Goal: Task Accomplishment & Management: Manage account settings

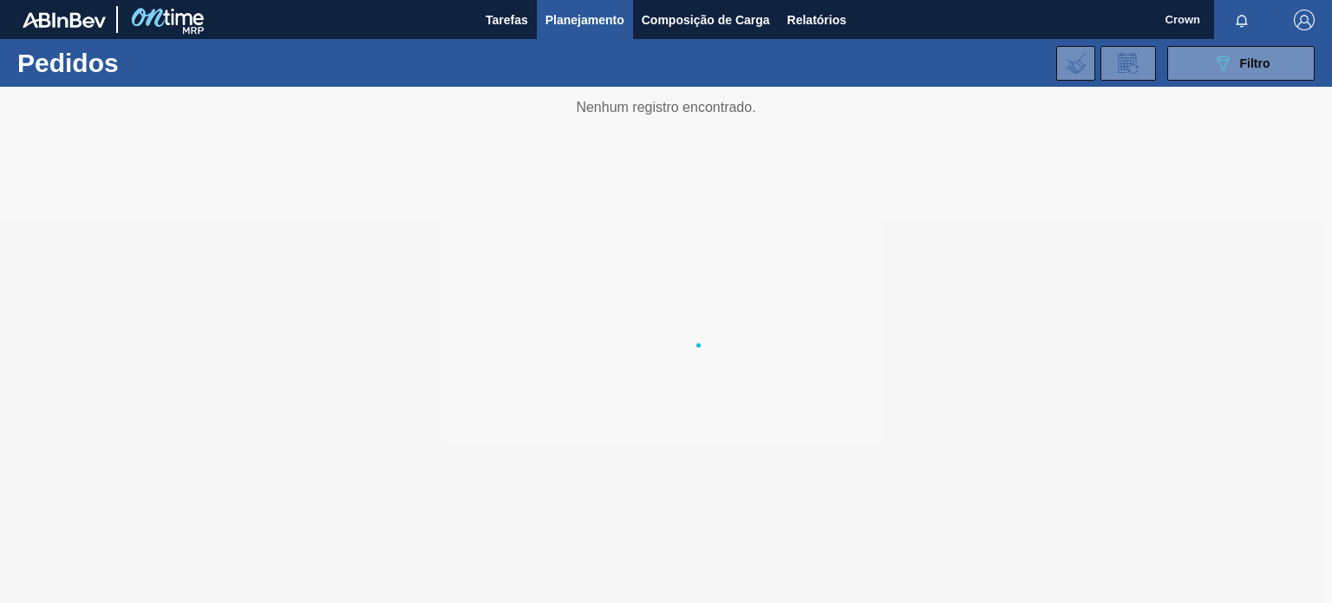
click at [898, 79] on div "089F7B8B-B2A5-4AFE-B5C0-19BA573D28AC Filtro Código Pedido Portal Códido PO SAP …" at bounding box center [794, 63] width 1057 height 52
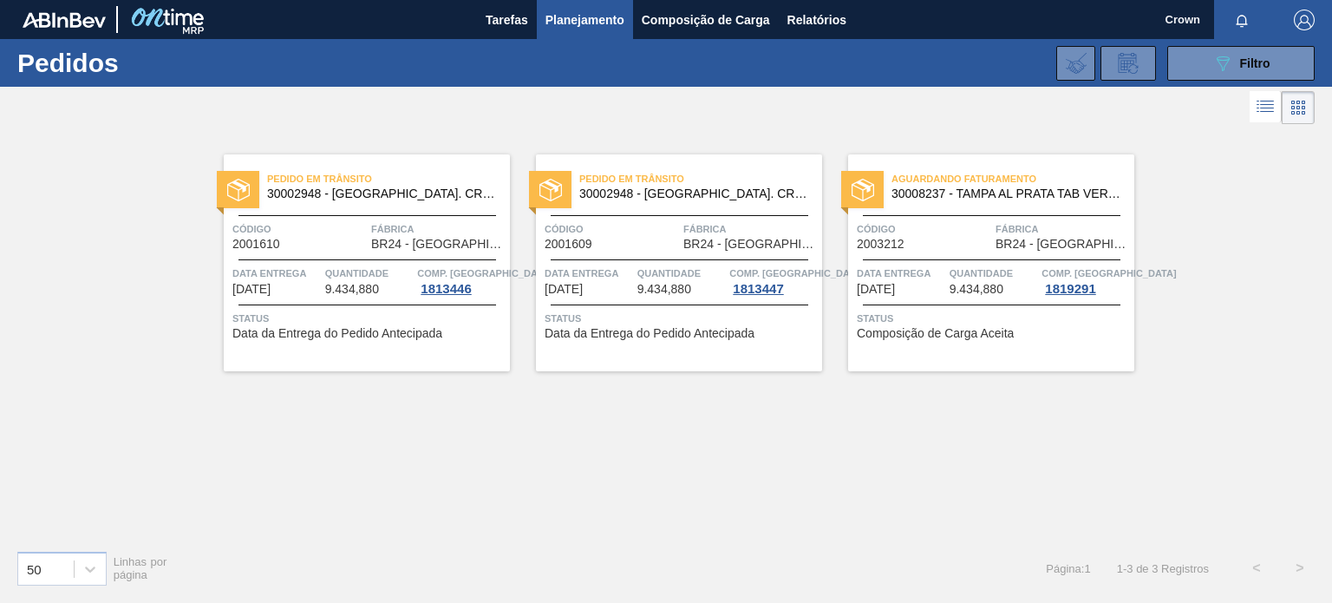
click at [933, 238] on div "Código 2003212" at bounding box center [924, 235] width 134 height 30
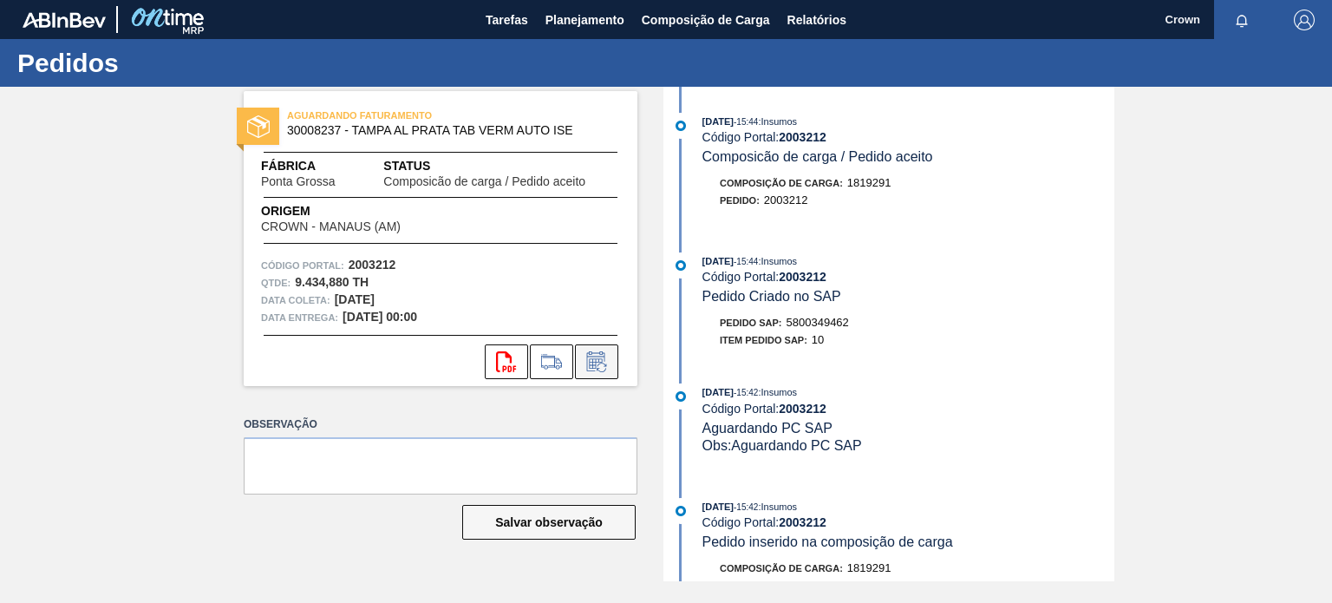
click at [593, 367] on icon at bounding box center [597, 361] width 28 height 21
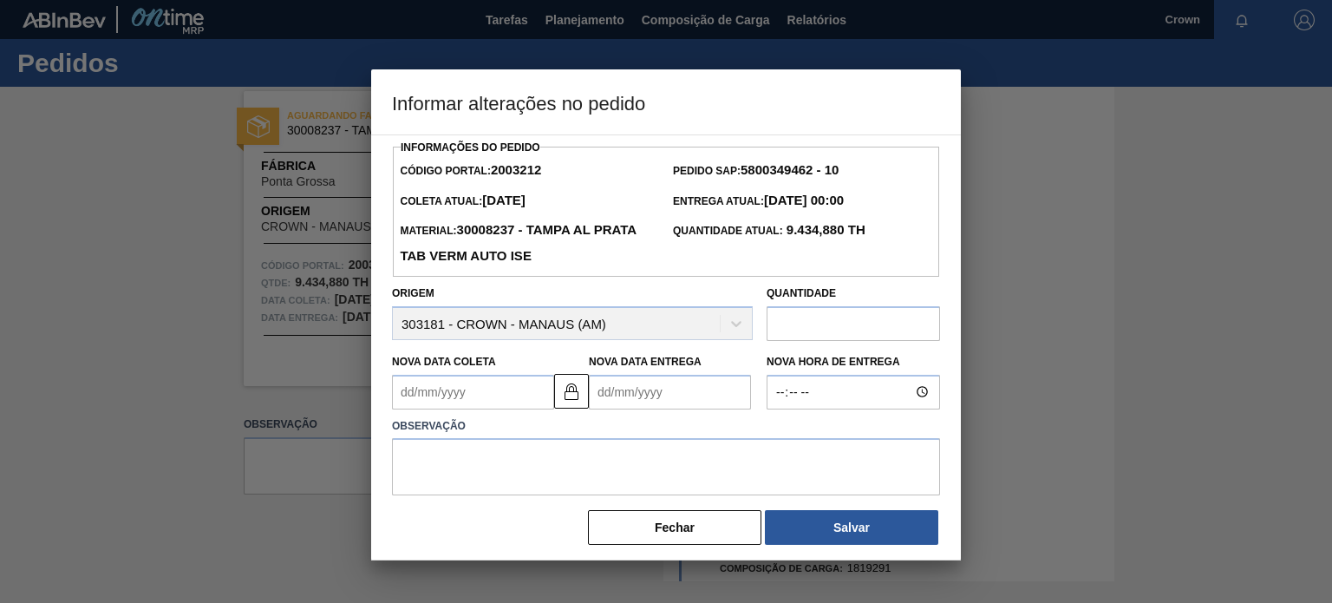
click at [461, 401] on Coleta2003212 "Nova Data Coleta" at bounding box center [473, 392] width 162 height 35
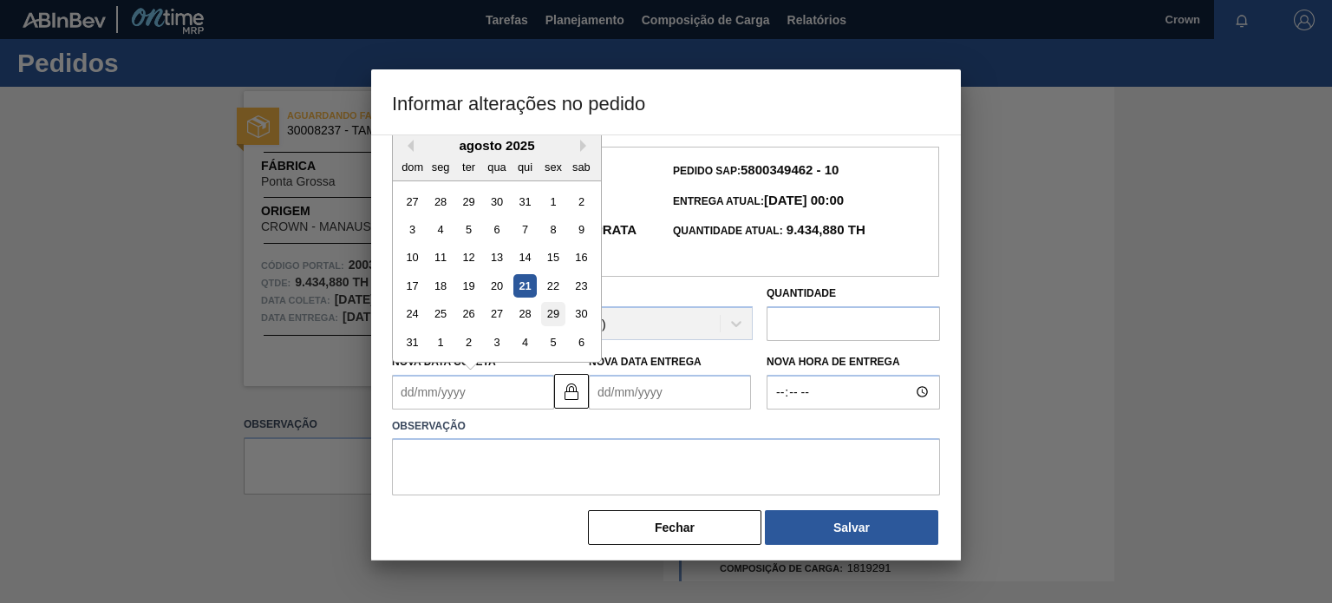
click at [559, 311] on div "29" at bounding box center [552, 313] width 23 height 23
type Coleta2003212 "[DATE]"
type Entrega2003212 "[DATE]"
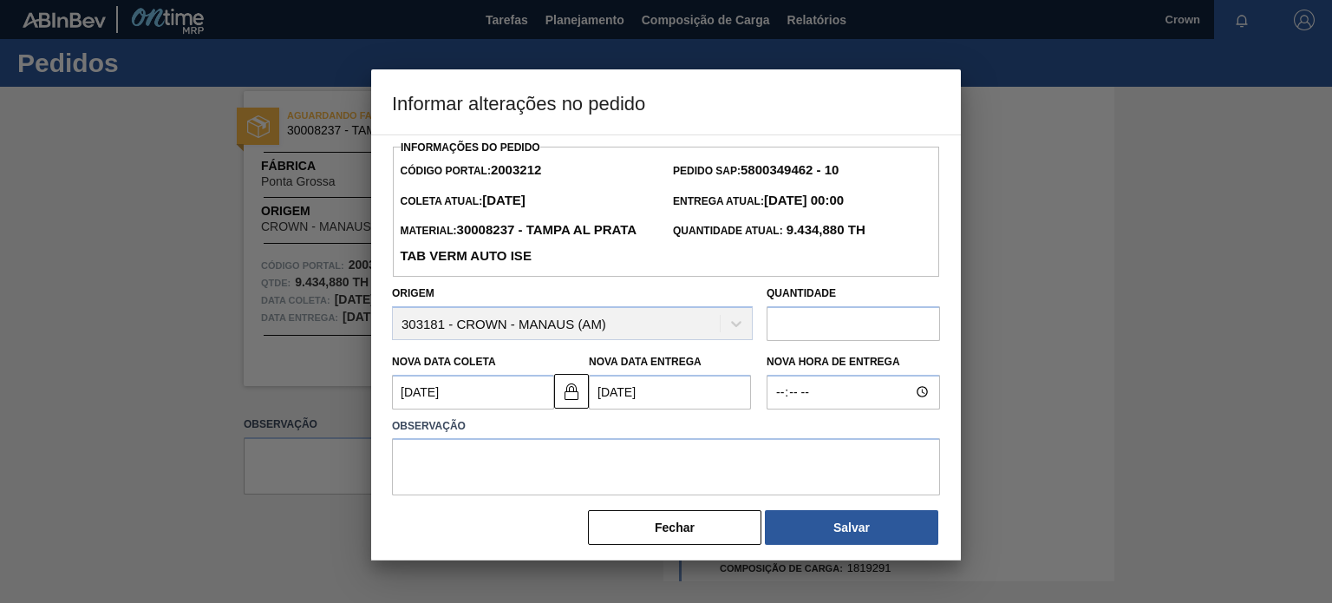
drag, startPoint x: 655, startPoint y: 91, endPoint x: 739, endPoint y: 95, distance: 84.2
click at [739, 95] on h3 "Informar alterações no pedido" at bounding box center [666, 102] width 590 height 66
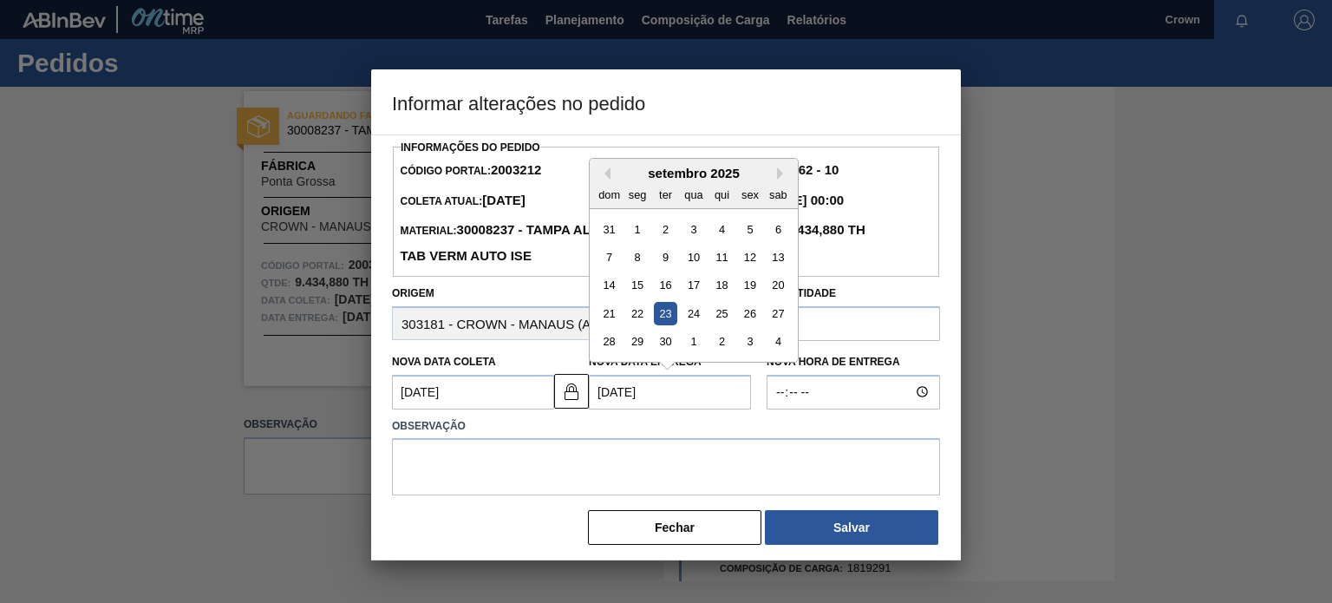
click at [702, 400] on Entrega2003212 "[DATE]" at bounding box center [670, 392] width 162 height 35
click at [695, 313] on div "24" at bounding box center [693, 313] width 23 height 23
type Coleta2003212 "[DATE]"
type Entrega2003212 "[DATE]"
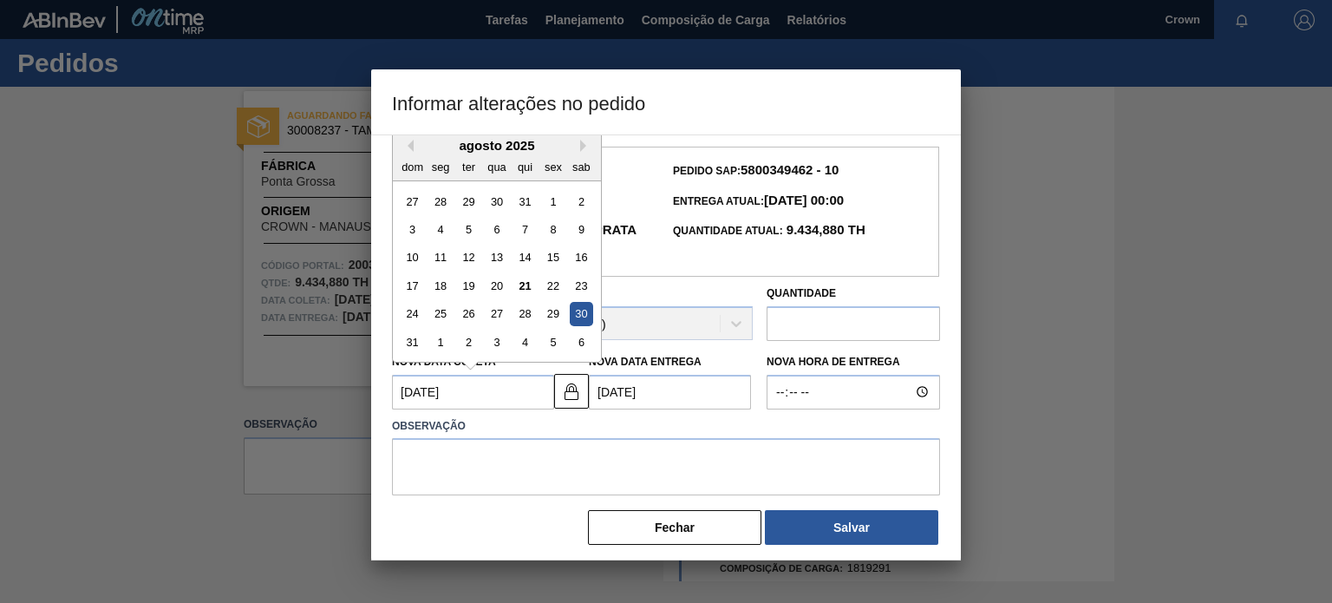
click at [532, 390] on Coleta2003212 "[DATE]" at bounding box center [473, 392] width 162 height 35
click at [561, 311] on div "29" at bounding box center [552, 313] width 23 height 23
type Coleta2003212 "[DATE]"
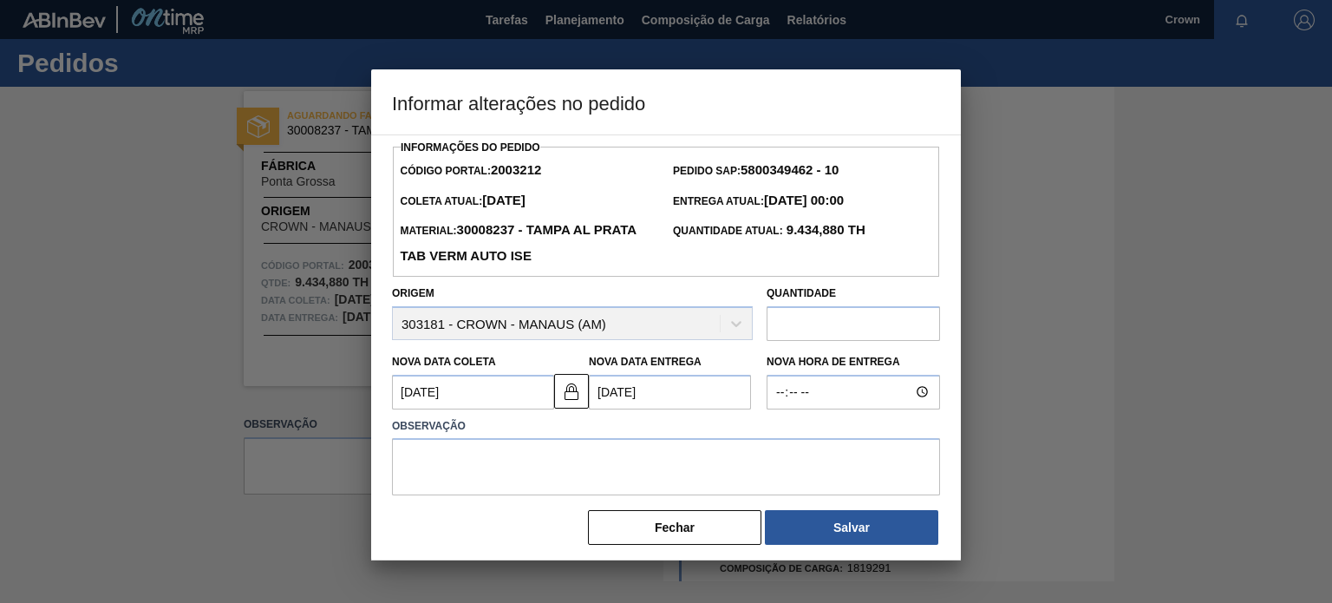
click at [697, 393] on Entrega2003212 "[DATE]" at bounding box center [670, 392] width 162 height 35
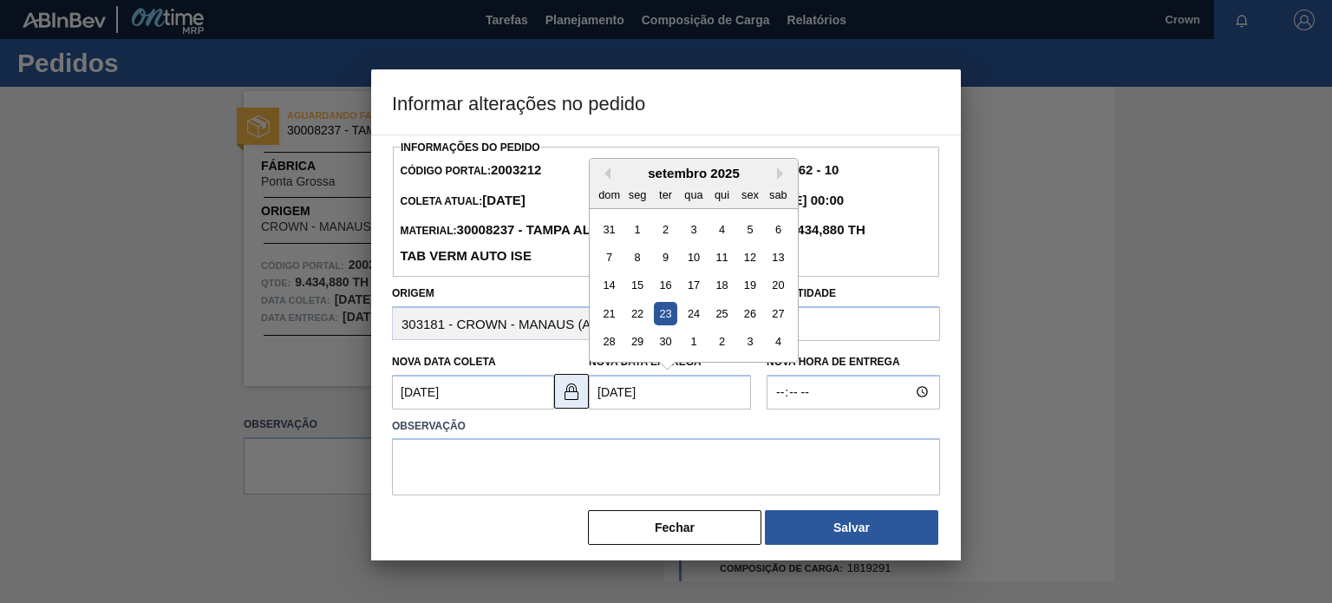
click at [581, 392] on button at bounding box center [571, 391] width 35 height 35
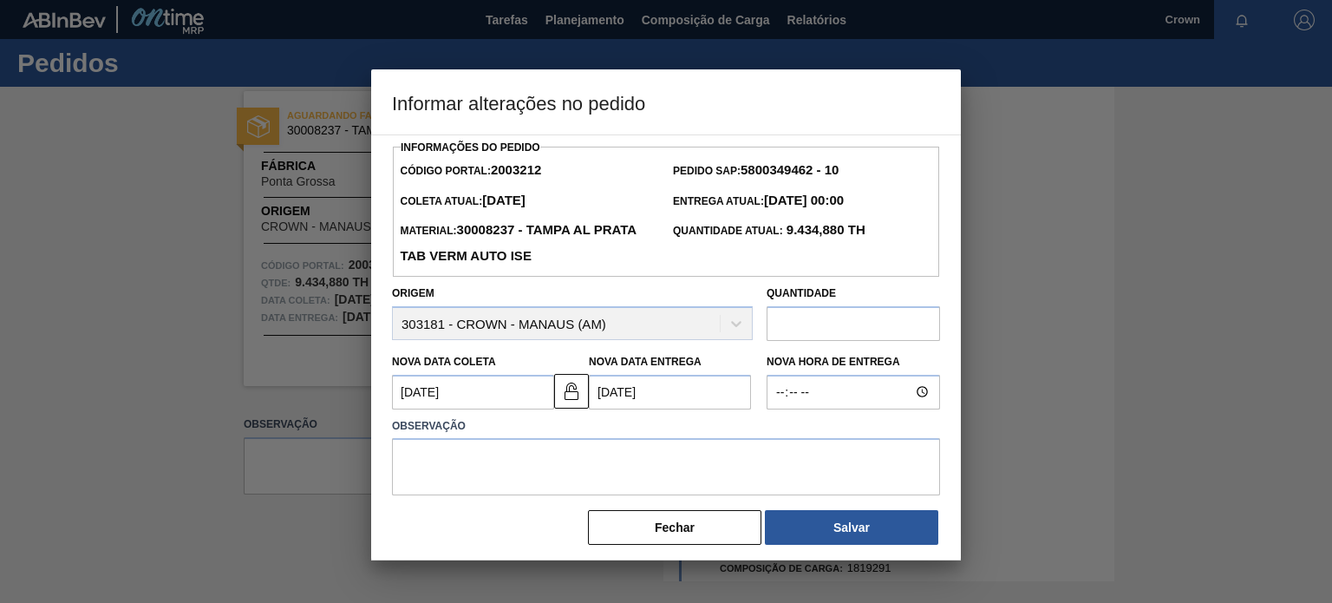
click at [675, 392] on Entrega2003212 "[DATE]" at bounding box center [670, 392] width 162 height 35
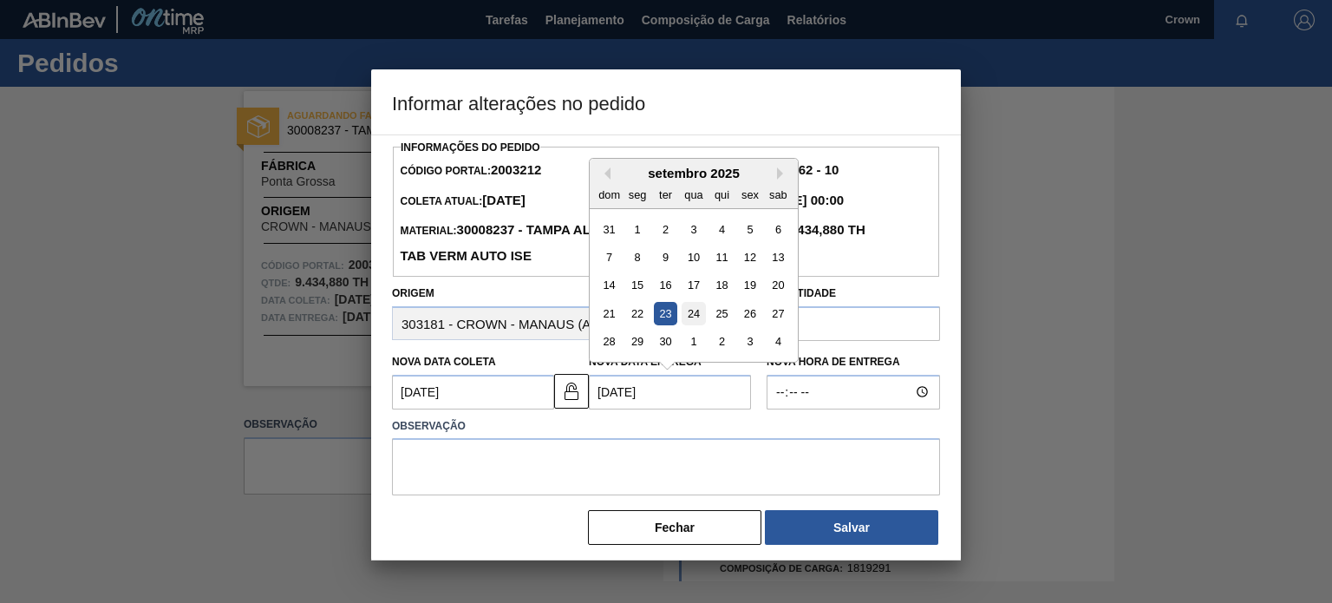
click at [689, 313] on div "24" at bounding box center [693, 313] width 23 height 23
type Entrega2003212 "[DATE]"
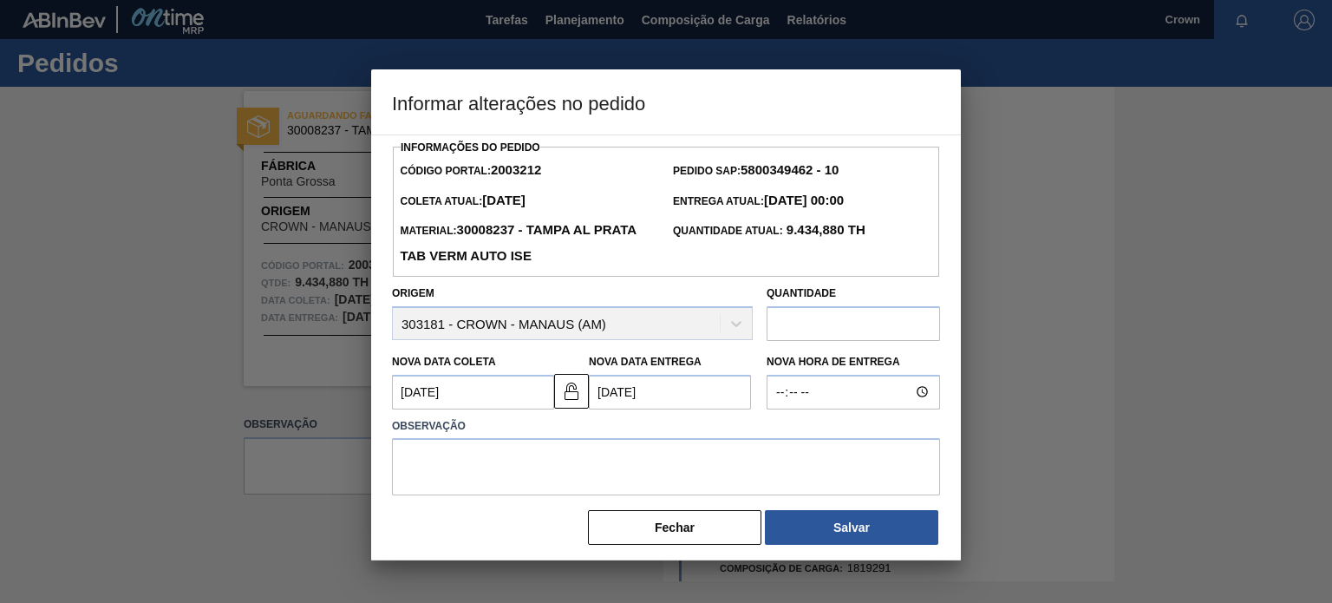
click at [627, 414] on div "Observação" at bounding box center [666, 452] width 562 height 87
click at [815, 531] on button "Salvar" at bounding box center [851, 527] width 173 height 35
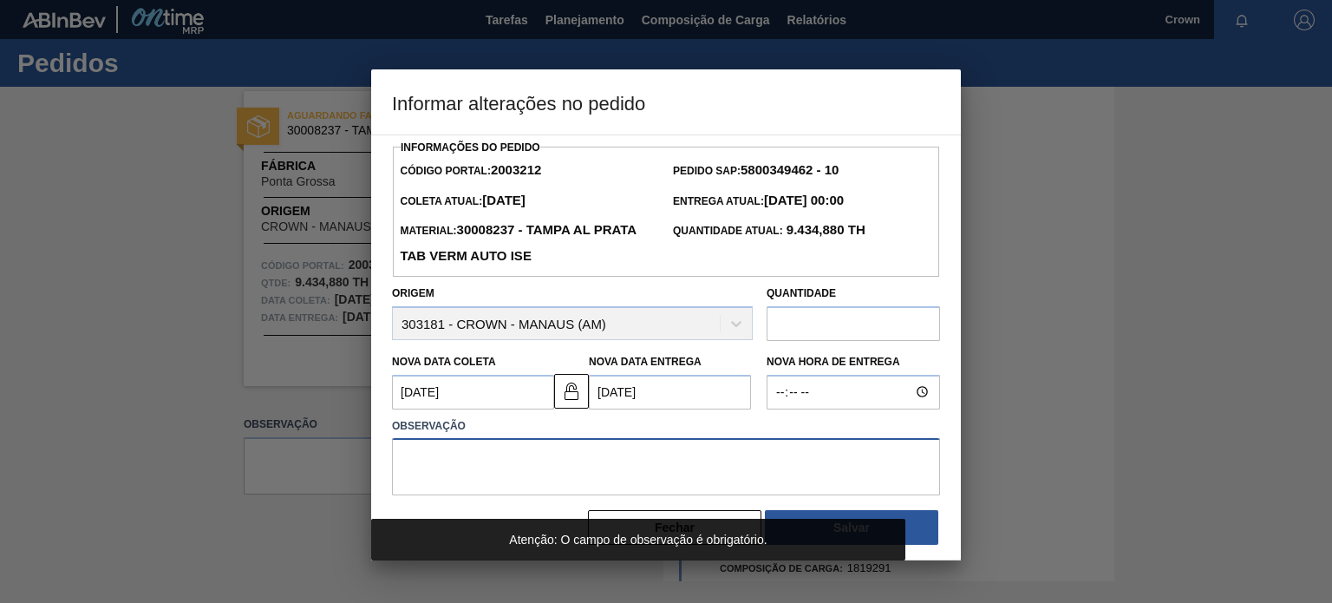
click at [711, 485] on textarea at bounding box center [666, 466] width 548 height 57
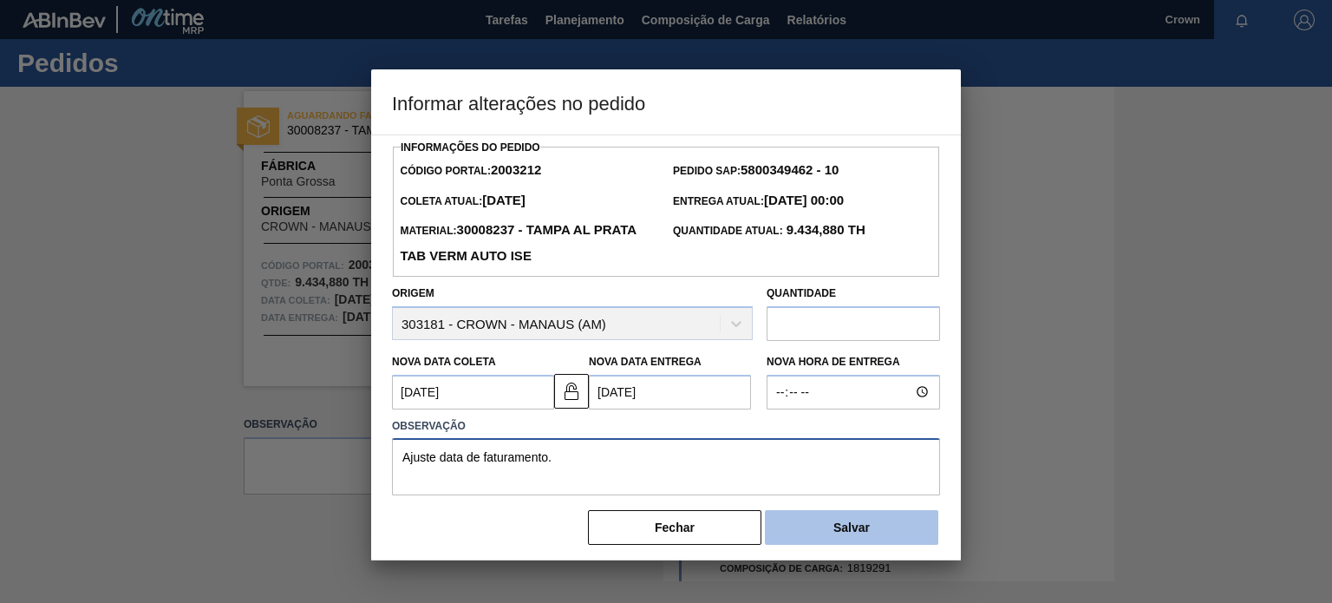
type textarea "Ajuste data de faturamento."
click at [829, 535] on button "Salvar" at bounding box center [851, 527] width 173 height 35
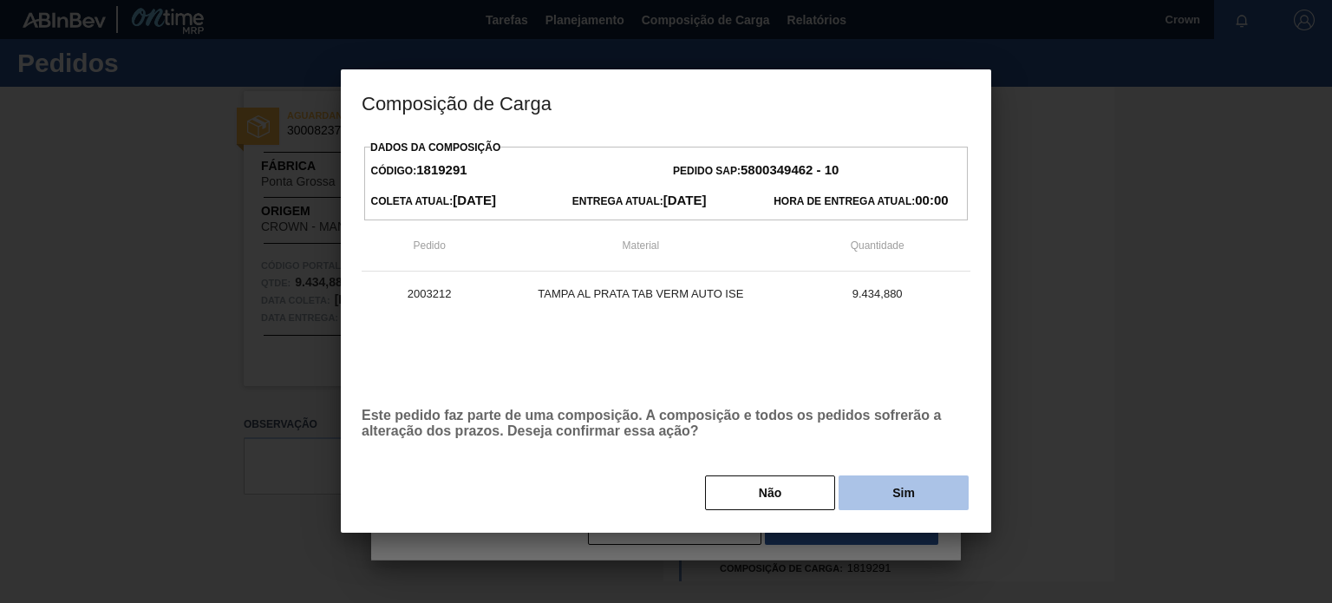
click at [904, 510] on button "Sim" at bounding box center [904, 492] width 130 height 35
